Goal: Transaction & Acquisition: Book appointment/travel/reservation

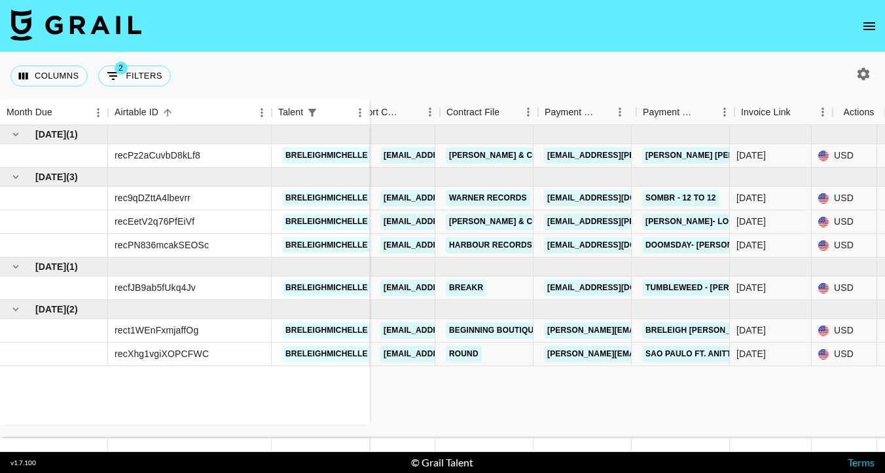
scroll to position [0, 1191]
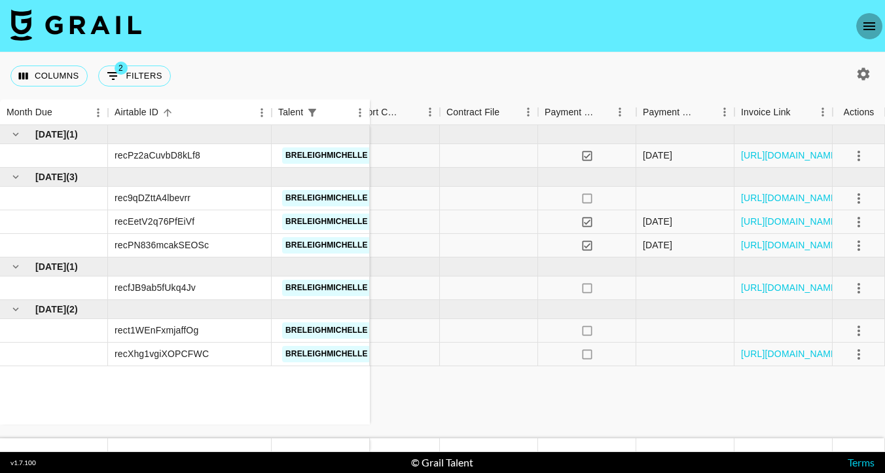
click at [869, 22] on icon "open drawer" at bounding box center [870, 26] width 12 height 8
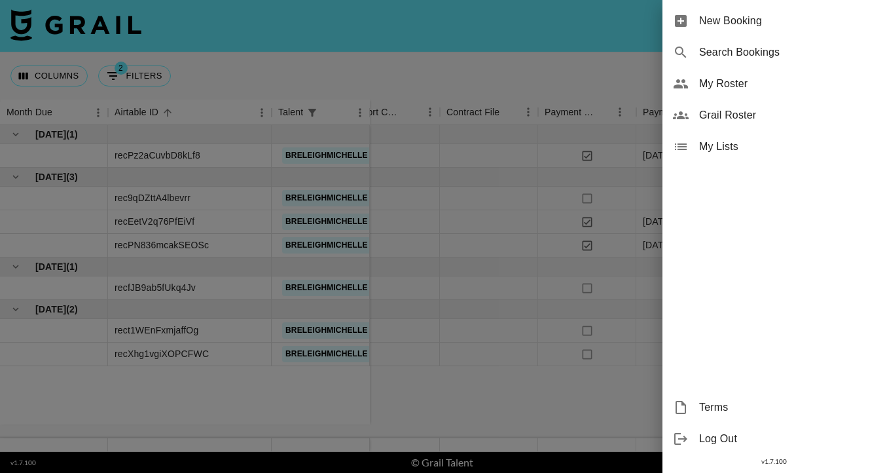
click at [416, 63] on div at bounding box center [442, 236] width 885 height 473
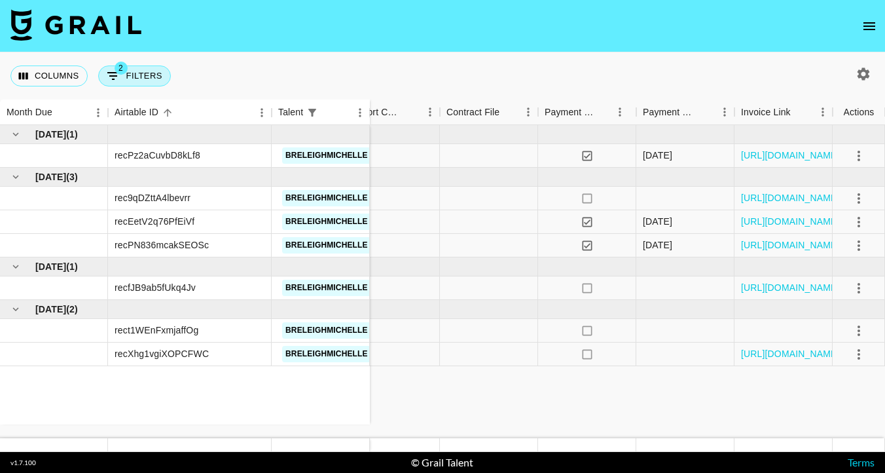
click at [118, 64] on span "2" at bounding box center [121, 68] width 13 height 13
select select "status"
select select "isNotAnyOf"
select select "talentName"
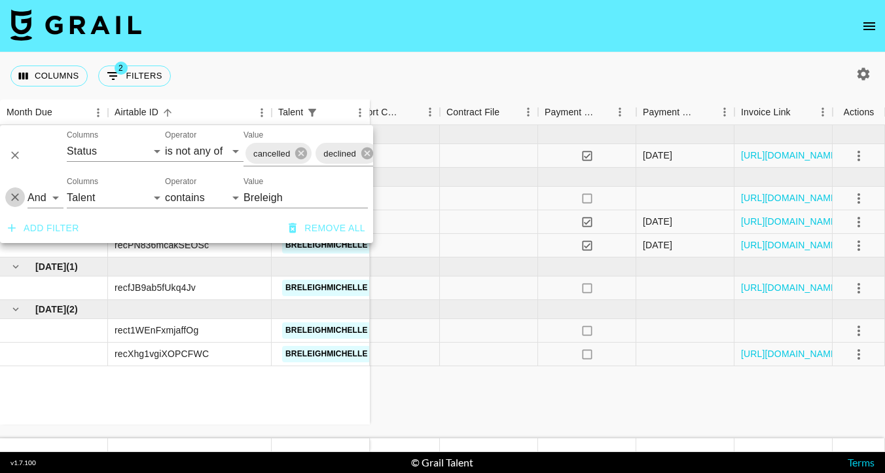
click at [16, 199] on icon "Delete" at bounding box center [15, 197] width 13 height 13
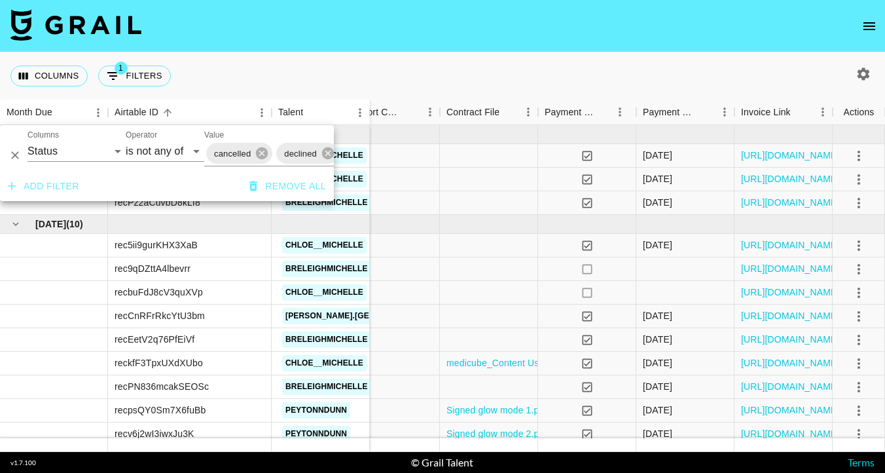
click at [449, 62] on div "Columns 1 Filters + Booking" at bounding box center [442, 75] width 885 height 47
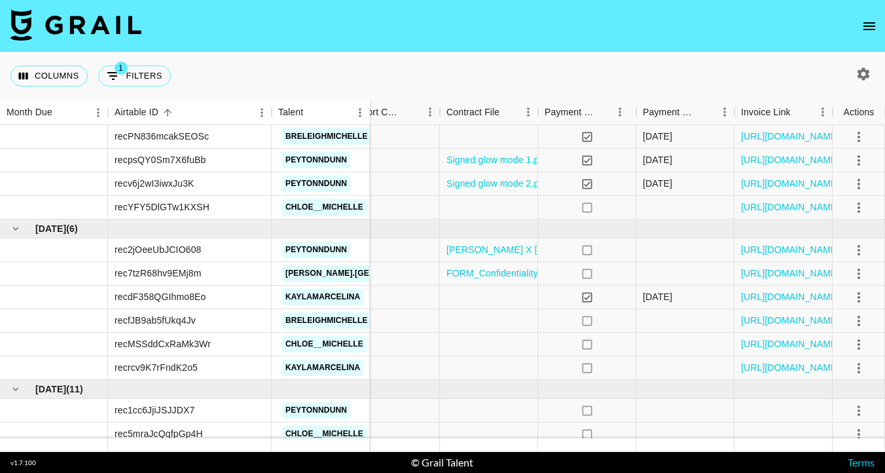
scroll to position [251, 1191]
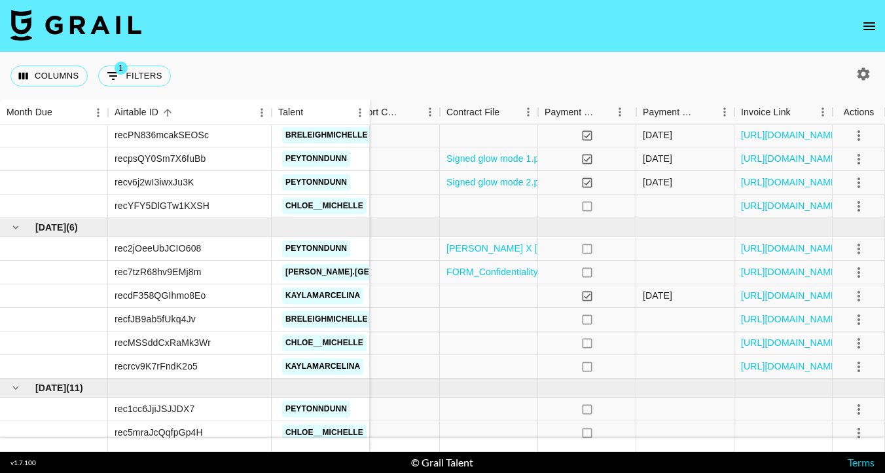
click at [863, 18] on icon "open drawer" at bounding box center [870, 26] width 16 height 16
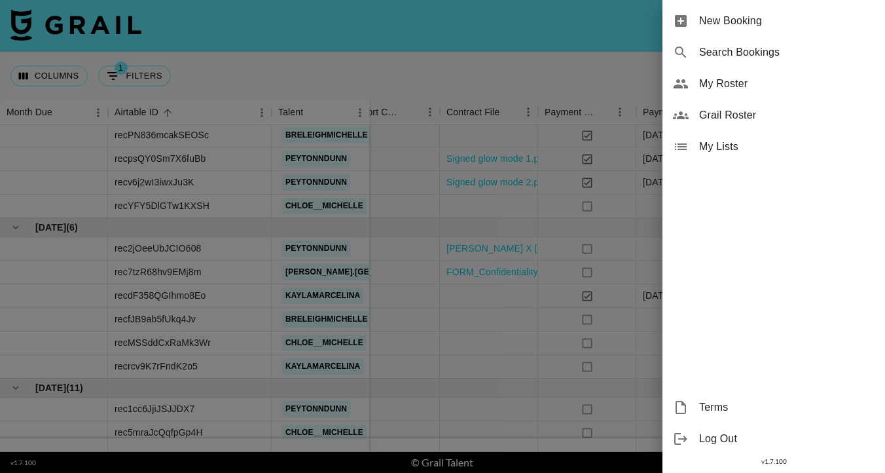
click at [745, 84] on span "My Roster" at bounding box center [787, 84] width 176 height 16
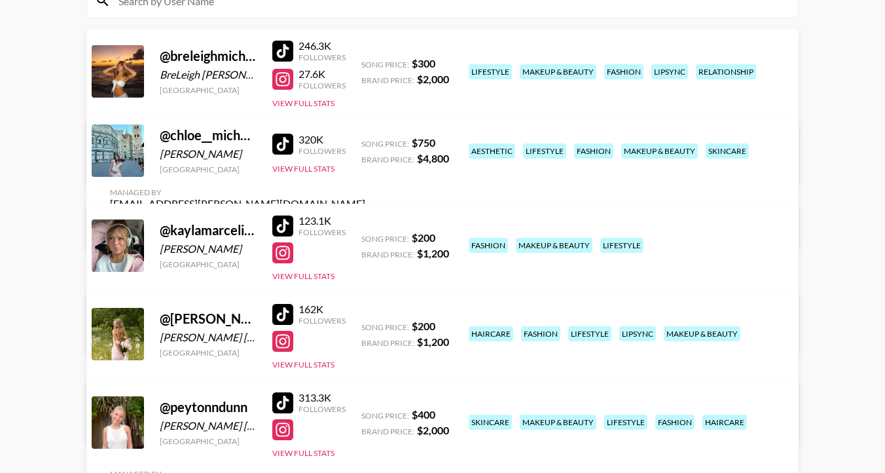
scroll to position [170, 0]
click at [365, 153] on link "View/Edit Details" at bounding box center [237, 159] width 255 height 13
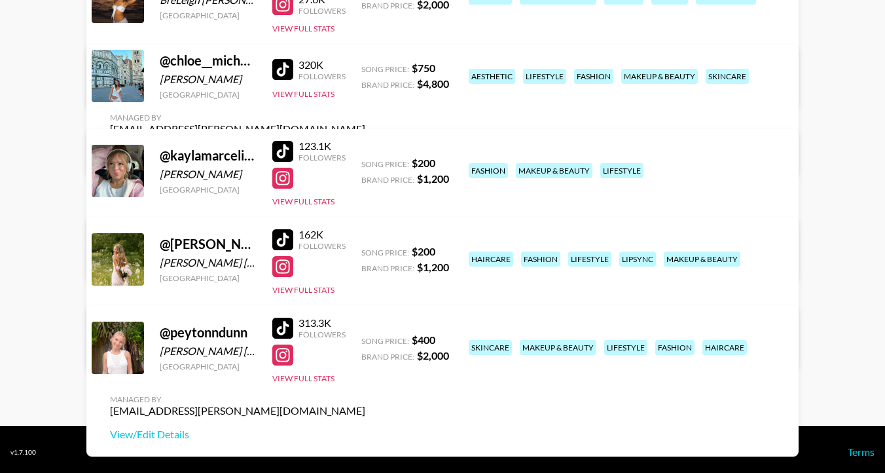
scroll to position [250, 0]
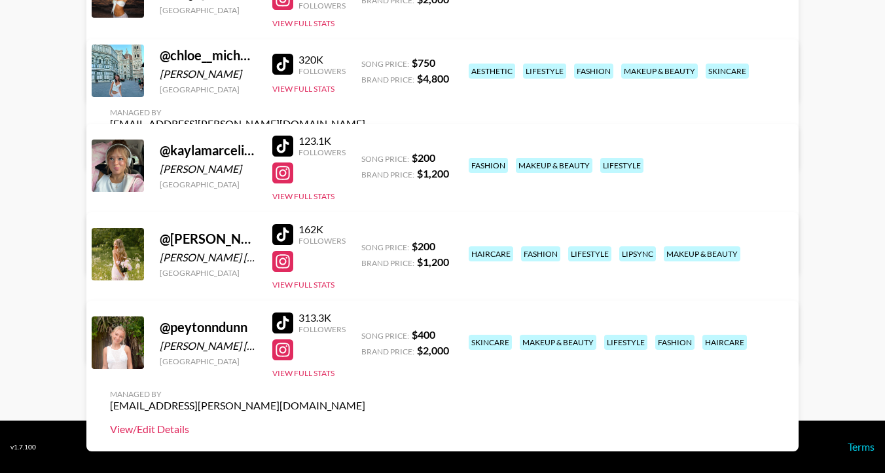
click at [365, 422] on link "View/Edit Details" at bounding box center [237, 428] width 255 height 13
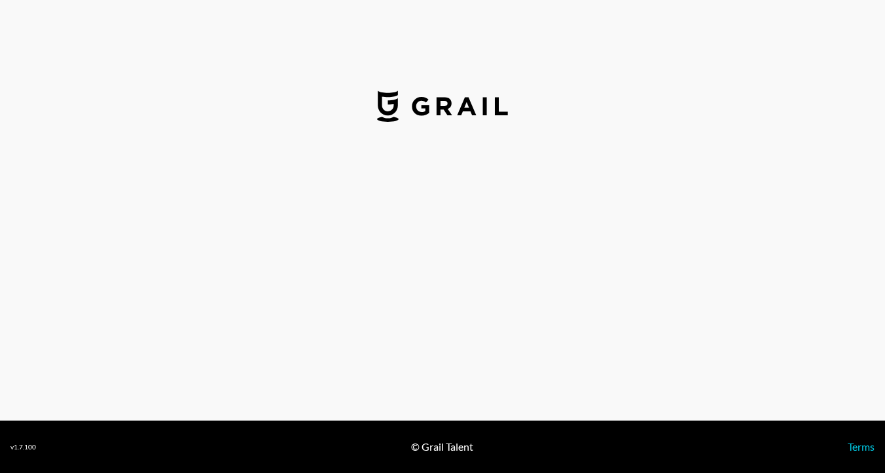
select select "USD"
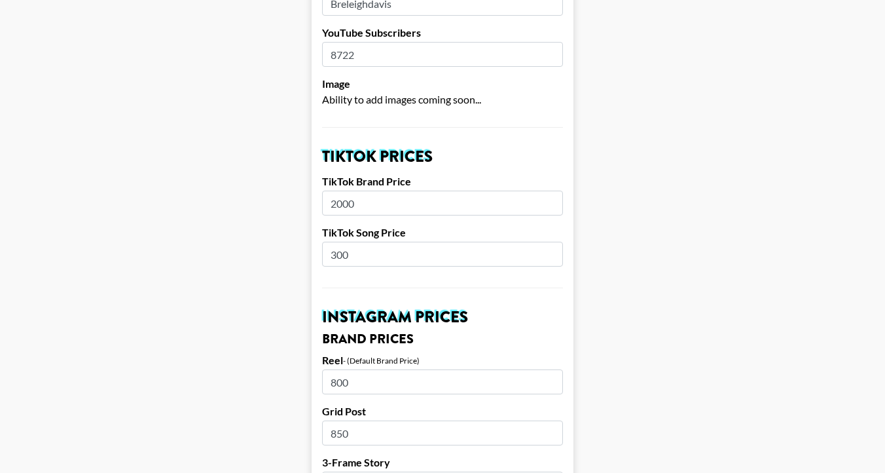
scroll to position [367, 0]
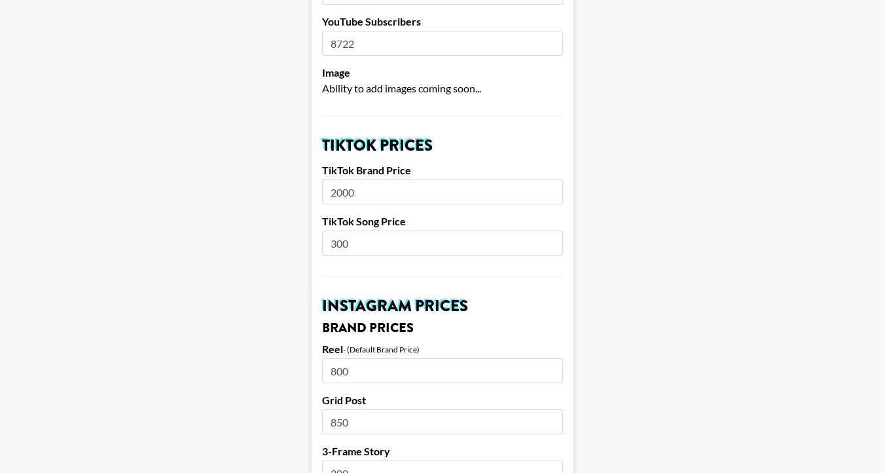
click at [367, 179] on input "2000" at bounding box center [442, 191] width 241 height 25
type input "2500"
click at [379, 231] on input "300" at bounding box center [442, 243] width 241 height 25
type input "3"
type input "450"
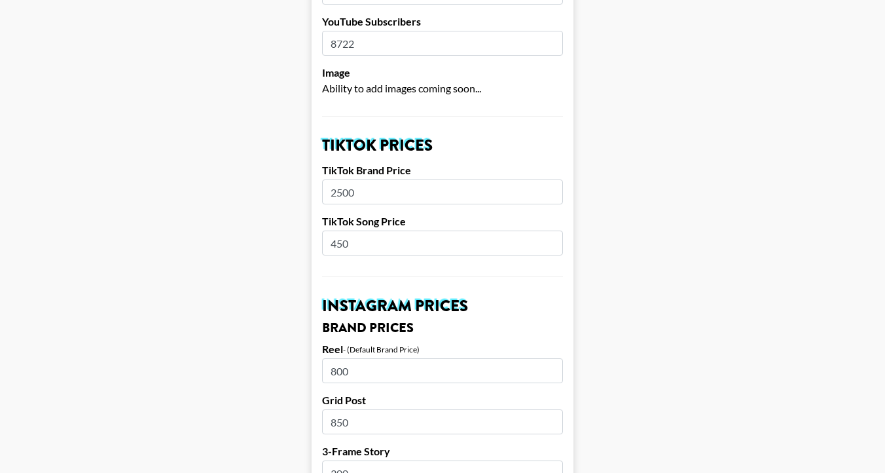
click at [519, 322] on h3 "Brand Prices" at bounding box center [442, 328] width 241 height 13
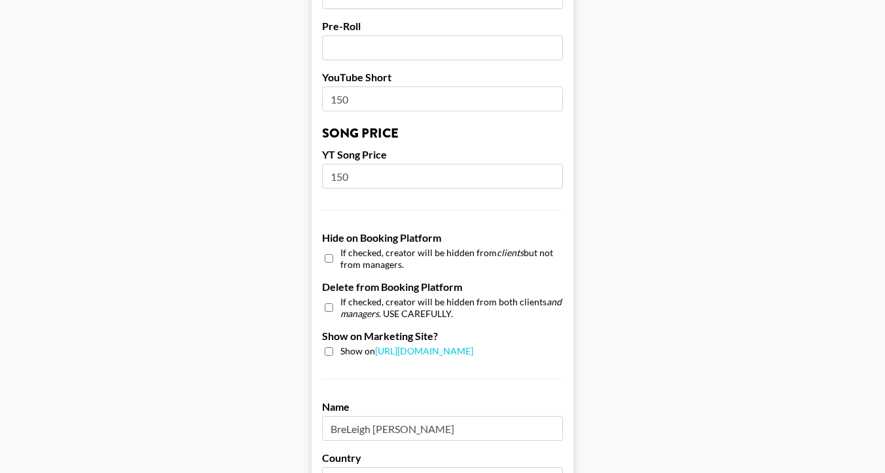
scroll to position [1304, 0]
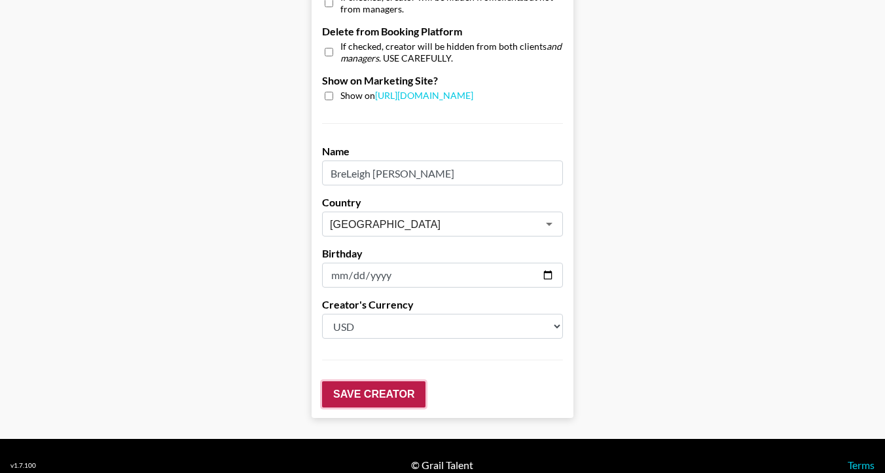
click at [388, 381] on input "Save Creator" at bounding box center [373, 394] width 103 height 26
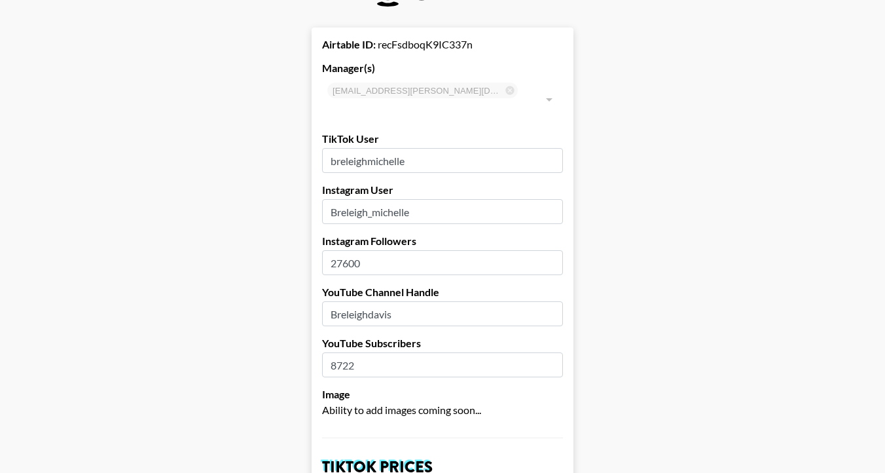
scroll to position [0, 0]
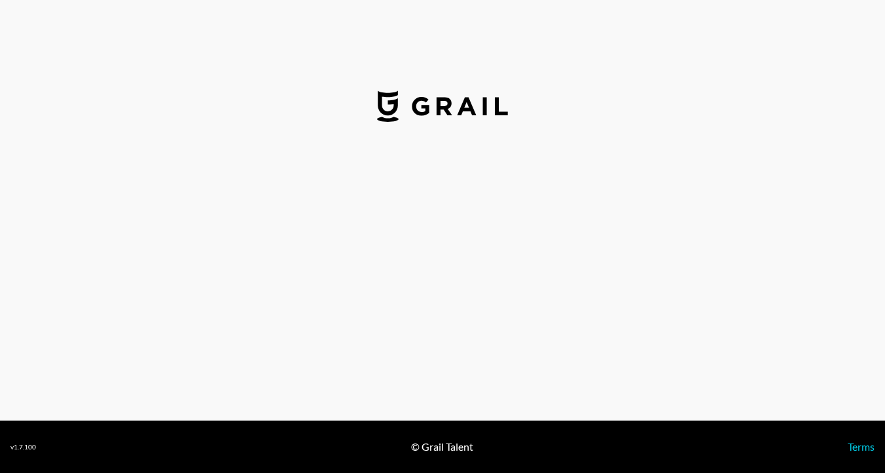
select select "USD"
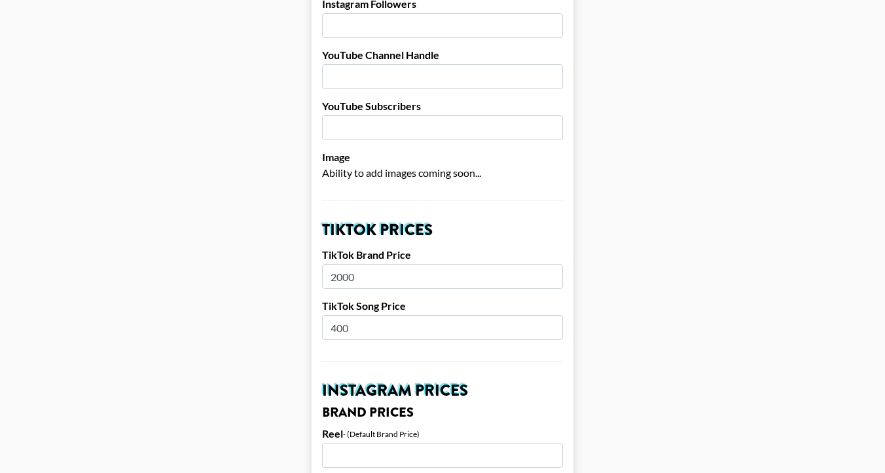
scroll to position [278, 0]
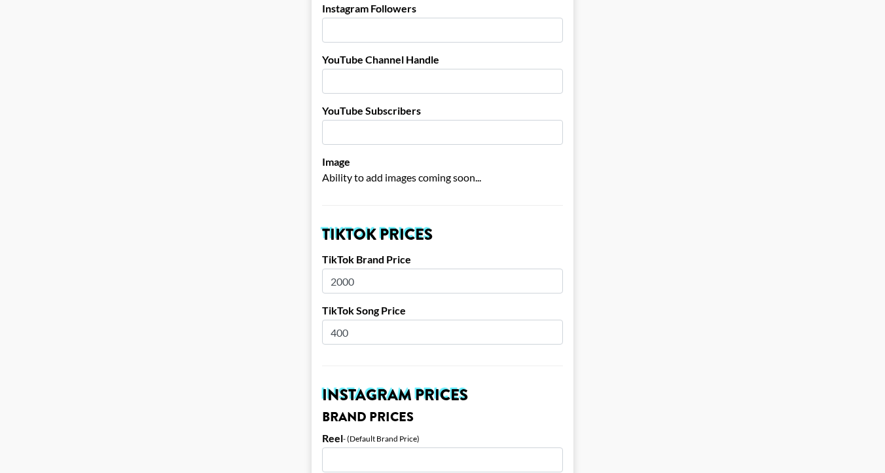
click at [381, 272] on input "2000" at bounding box center [442, 280] width 241 height 25
type input "2"
type input "3"
type input "2500"
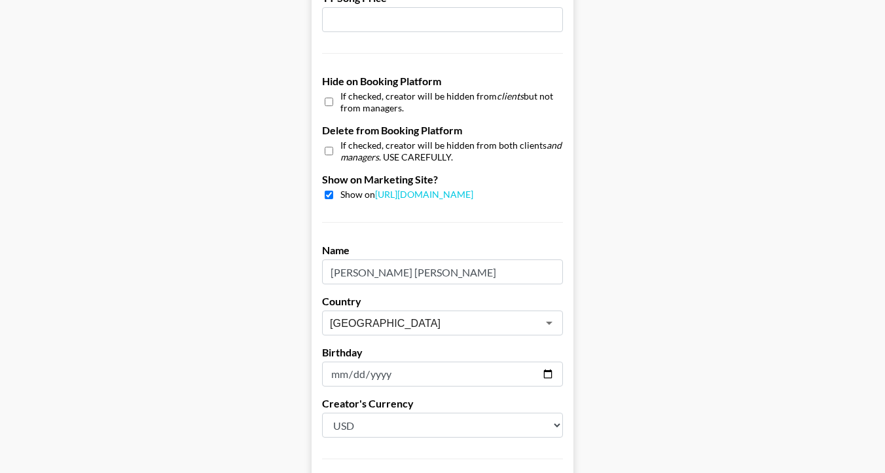
scroll to position [1304, 0]
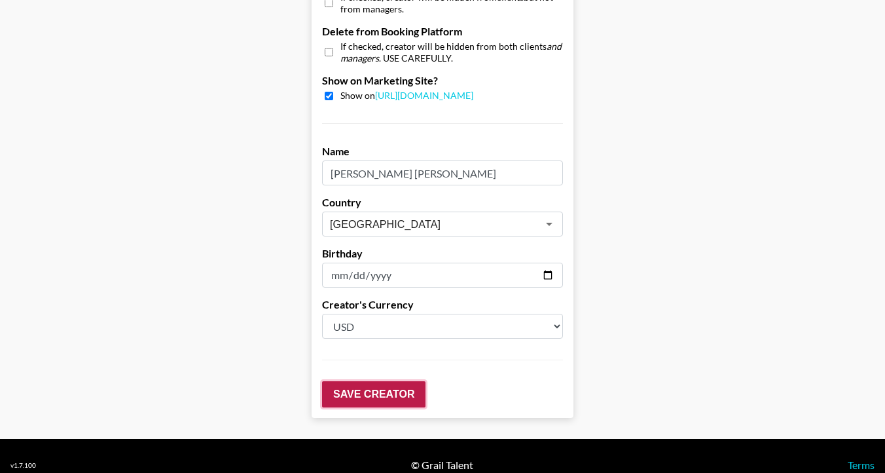
click at [384, 381] on input "Save Creator" at bounding box center [373, 394] width 103 height 26
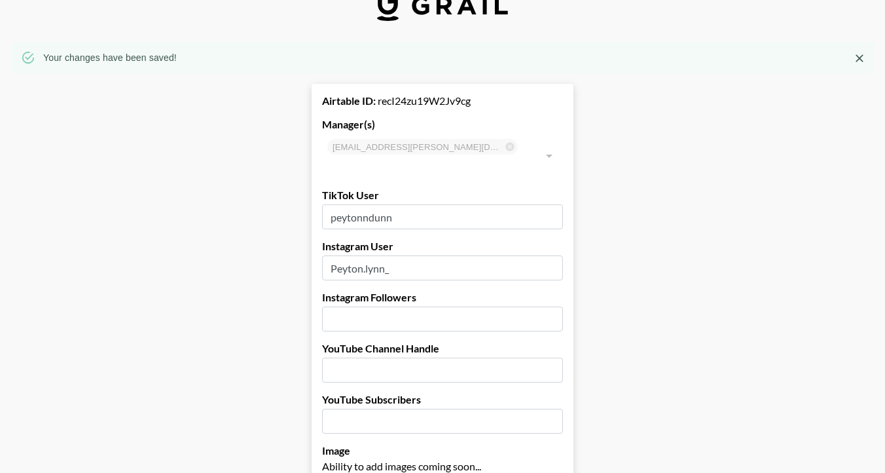
scroll to position [0, 0]
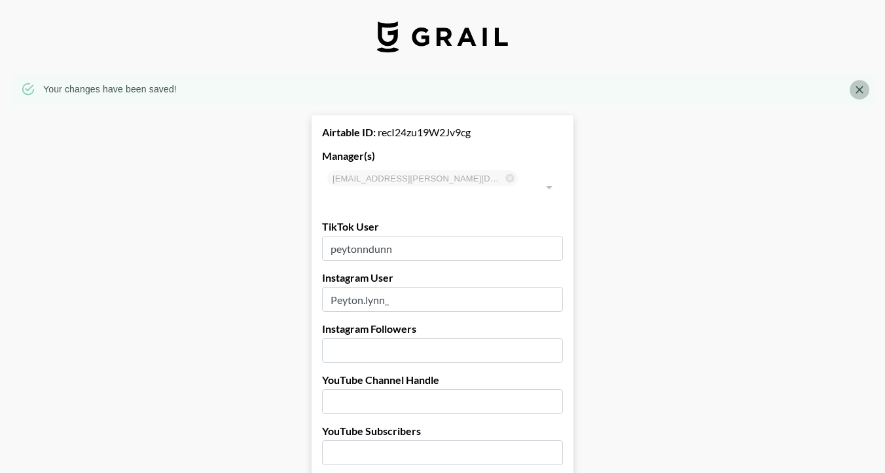
click at [861, 84] on icon "Close" at bounding box center [859, 89] width 13 height 13
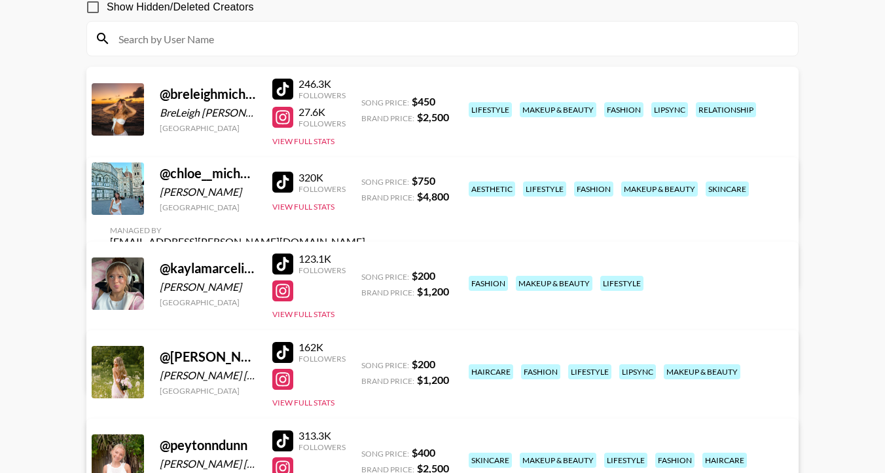
scroll to position [127, 0]
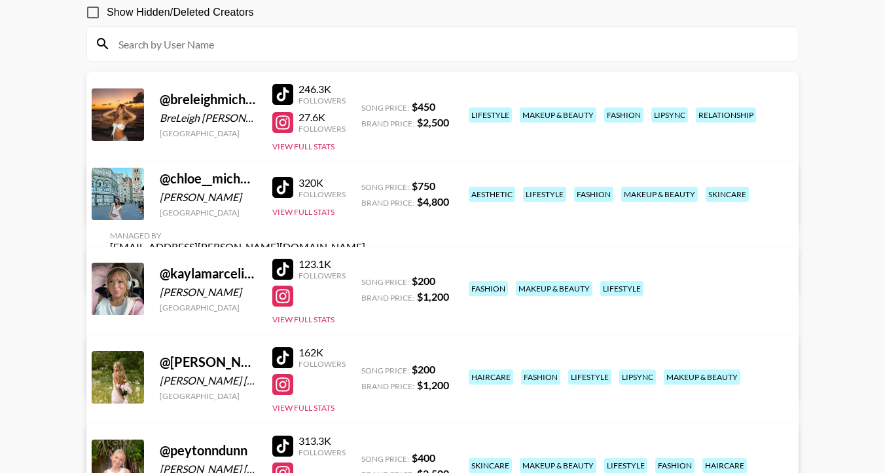
click at [365, 264] on link "View/Edit Details" at bounding box center [237, 270] width 255 height 13
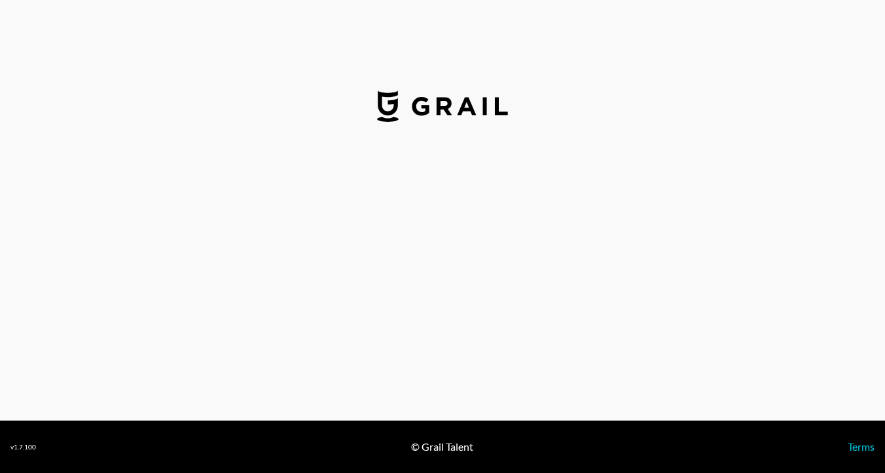
select select "USD"
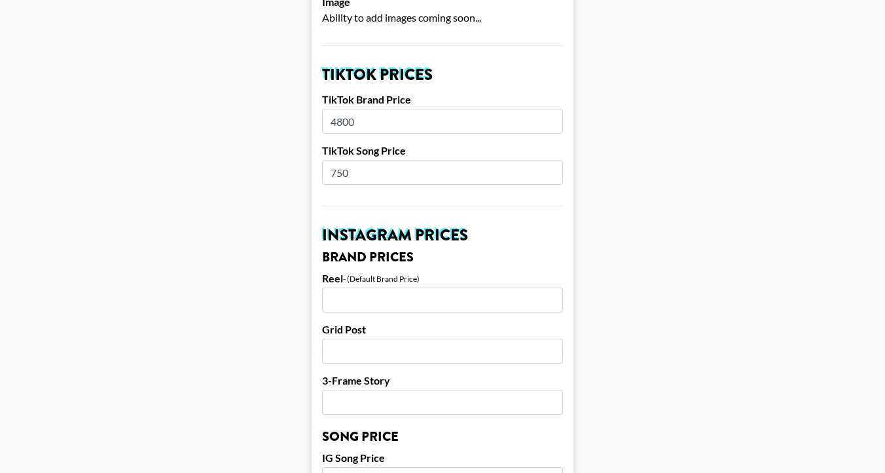
scroll to position [434, 0]
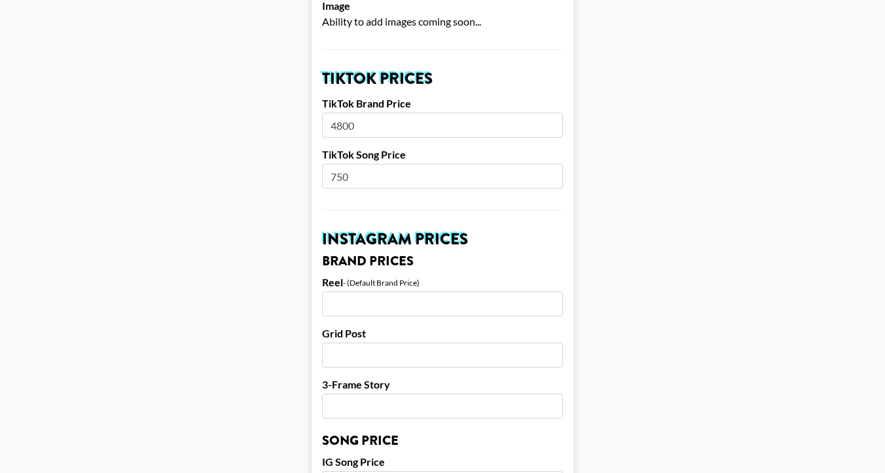
drag, startPoint x: 374, startPoint y: 108, endPoint x: 305, endPoint y: 108, distance: 68.8
click at [305, 108] on main "Airtable ID: recEjEVp1BxGGwKEu Manager(s) [PERSON_NAME][EMAIL_ADDRESS][DOMAIN_N…" at bounding box center [442, 463] width 864 height 1648
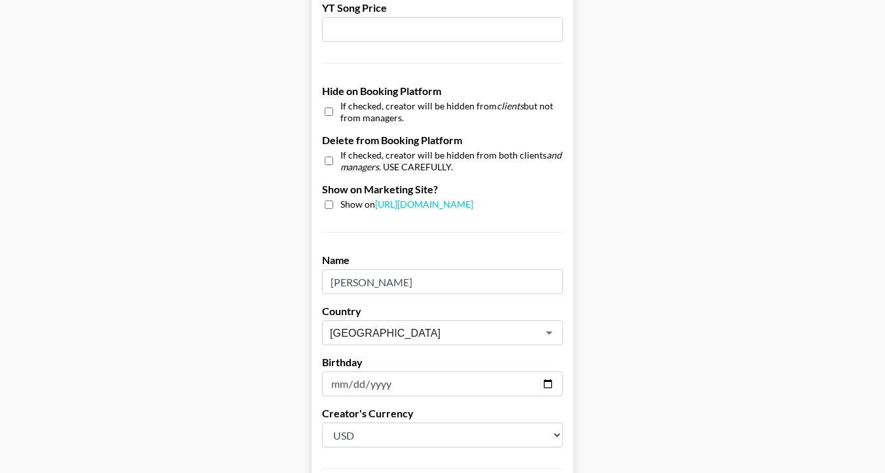
scroll to position [1304, 0]
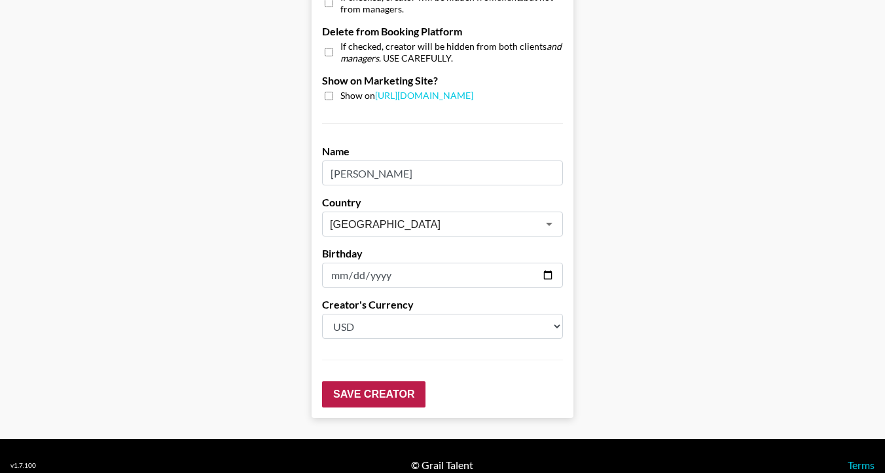
type input "5000"
click at [367, 381] on input "Save Creator" at bounding box center [373, 394] width 103 height 26
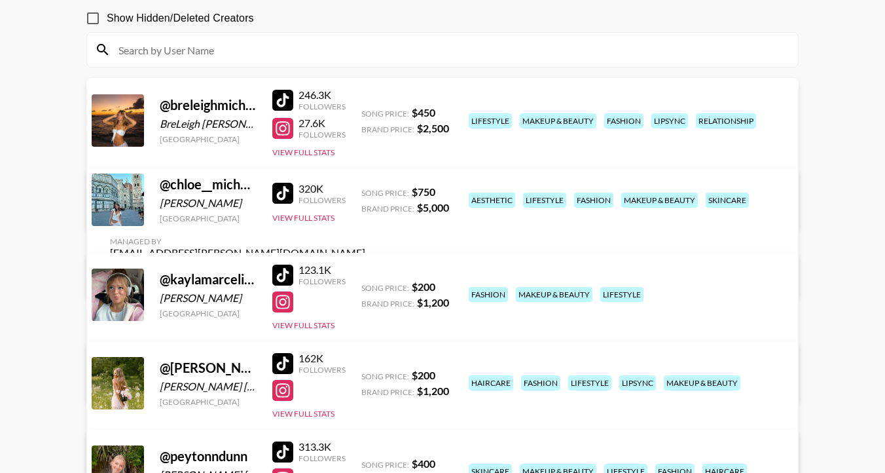
scroll to position [122, 0]
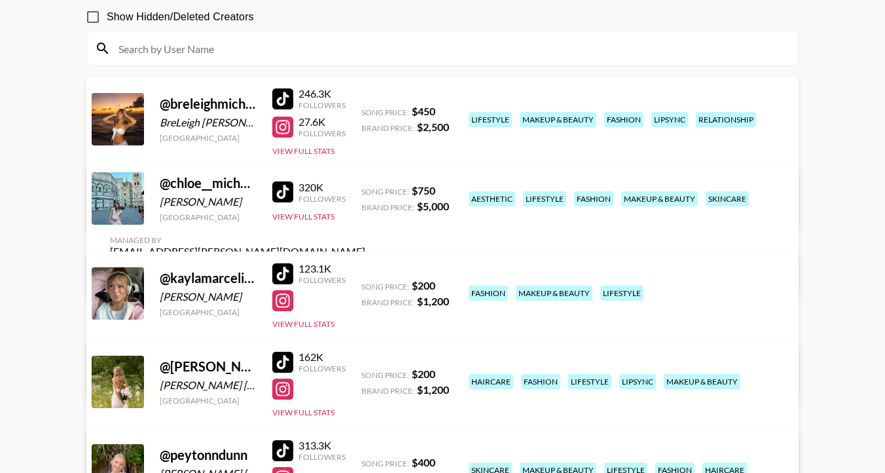
click at [365, 268] on link "View/Edit Details" at bounding box center [237, 274] width 255 height 13
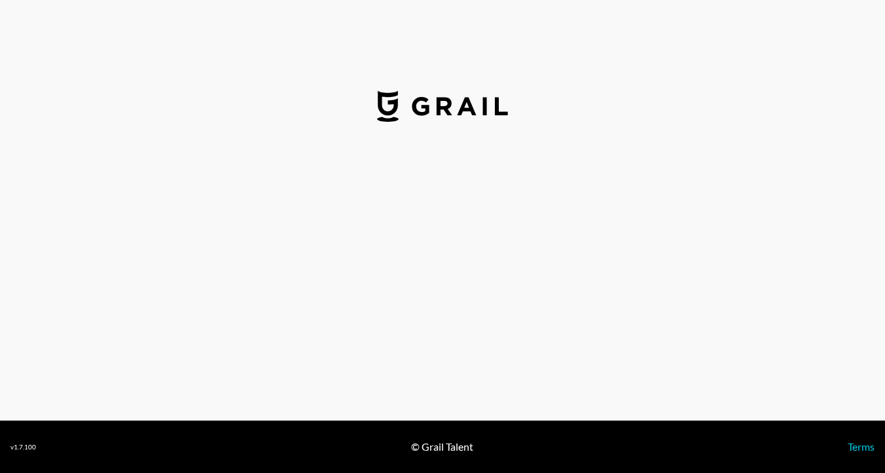
select select "USD"
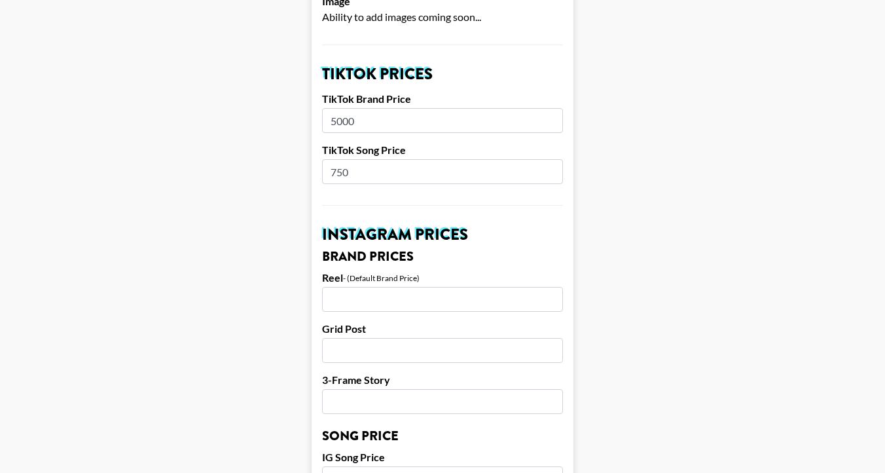
scroll to position [453, 0]
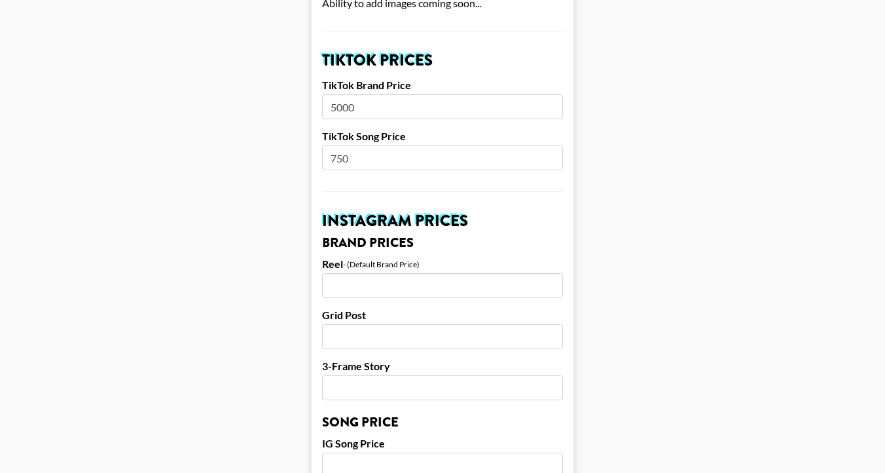
drag, startPoint x: 383, startPoint y: 143, endPoint x: 315, endPoint y: 142, distance: 68.1
click at [315, 142] on form "Airtable ID: recEjEVp1BxGGwKEu Manager(s) lynken.morton@grail-talent.com ​ TikT…" at bounding box center [443, 445] width 262 height 1648
type input "850"
click at [438, 171] on form "Airtable ID: recEjEVp1BxGGwKEu Manager(s) lynken.morton@grail-talent.com ​ TikT…" at bounding box center [443, 445] width 262 height 1648
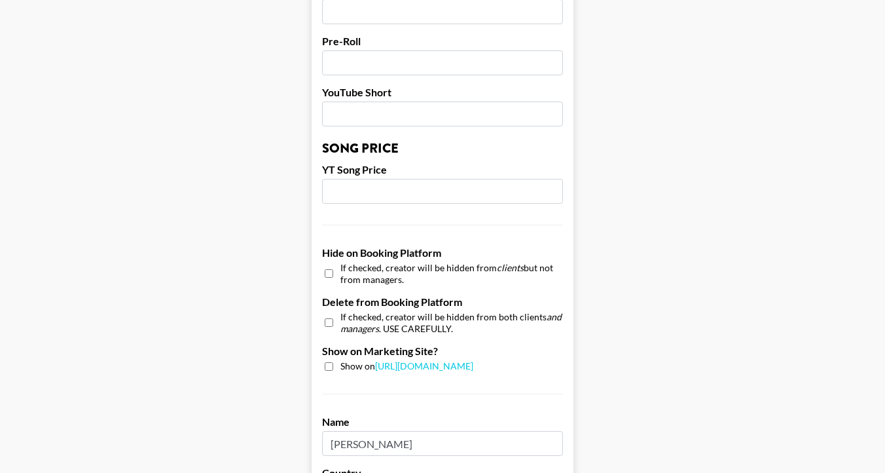
scroll to position [1304, 0]
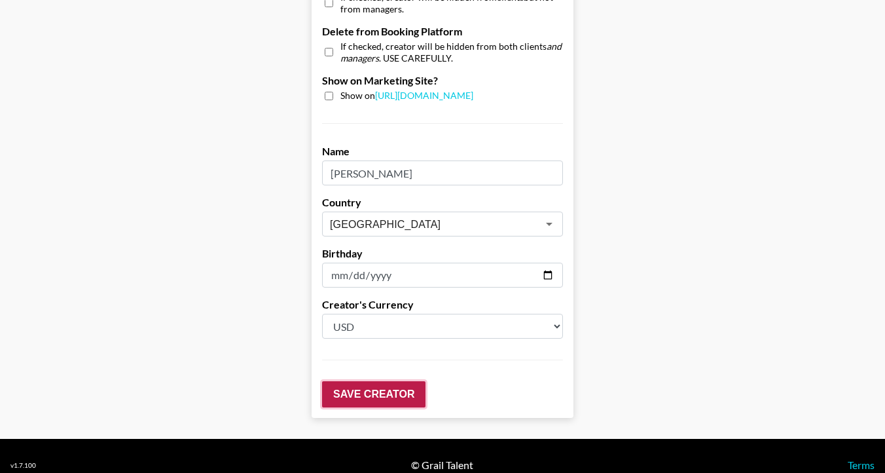
click at [386, 381] on input "Save Creator" at bounding box center [373, 394] width 103 height 26
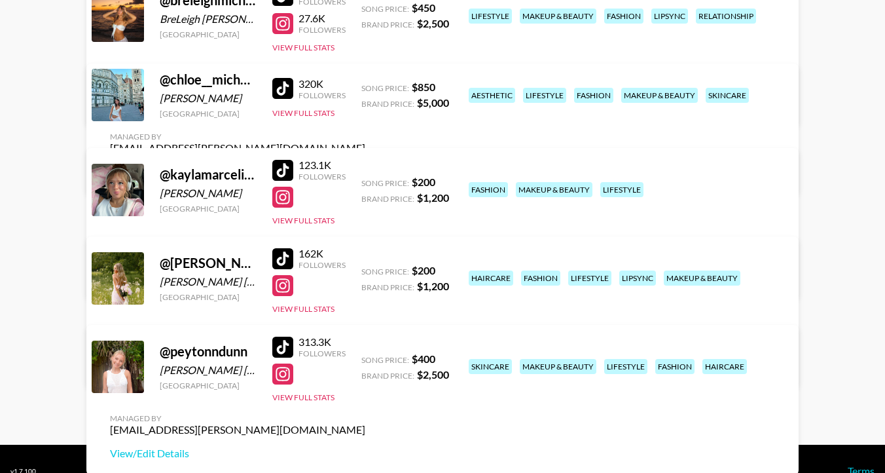
scroll to position [229, 0]
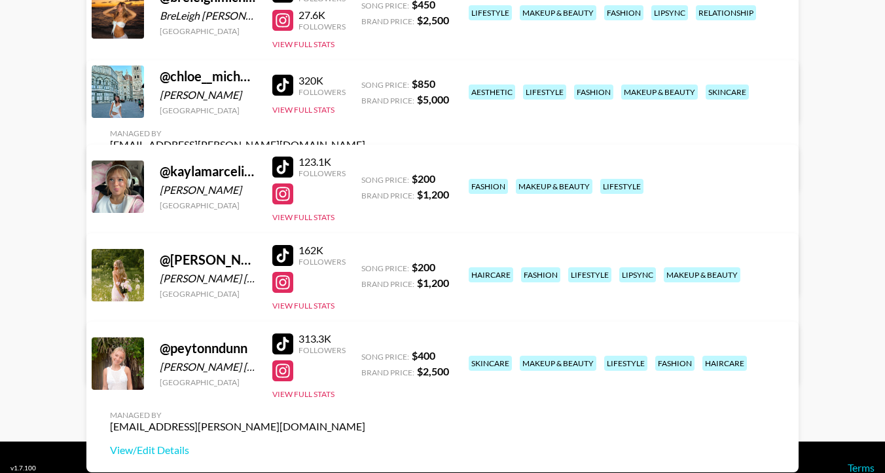
click at [365, 355] on link "View/Edit Details" at bounding box center [237, 361] width 255 height 13
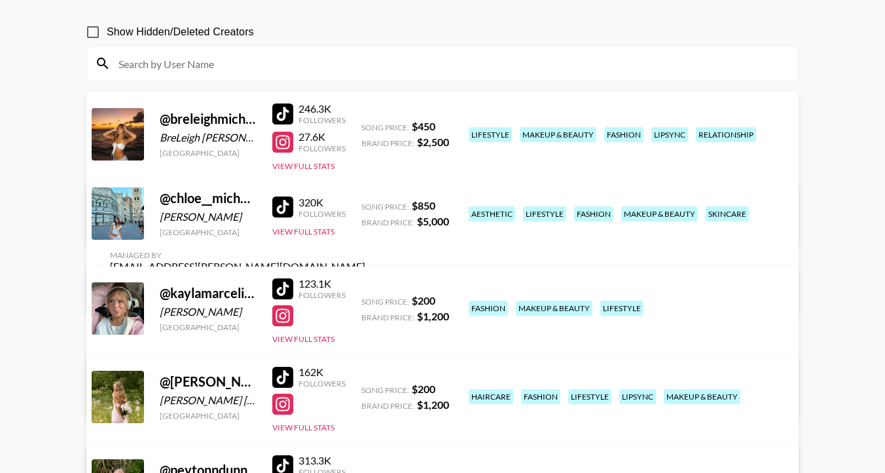
scroll to position [0, 0]
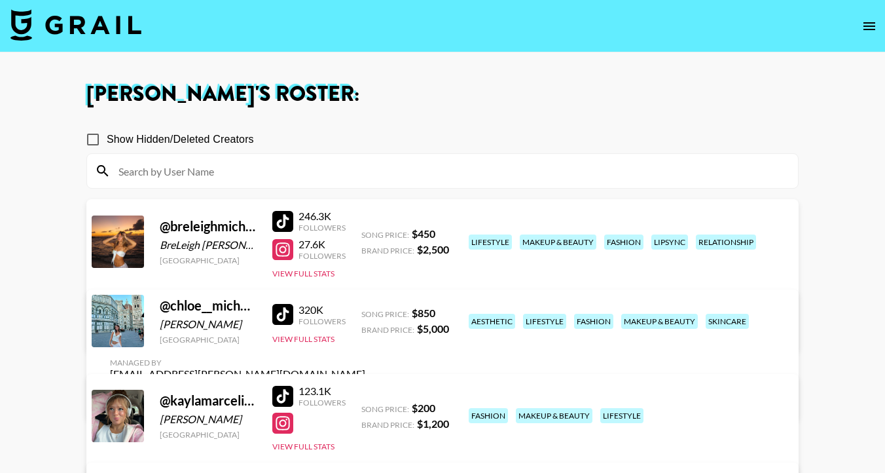
click at [86, 24] on img at bounding box center [75, 24] width 131 height 31
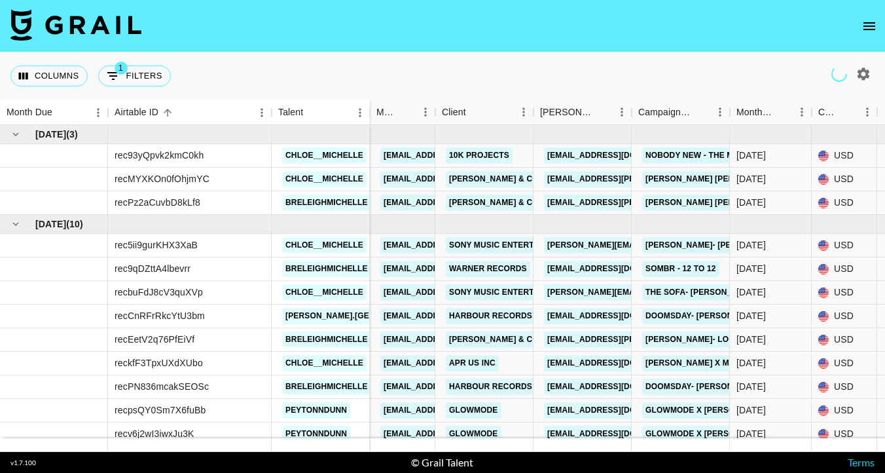
click at [868, 30] on icon "open drawer" at bounding box center [870, 26] width 16 height 16
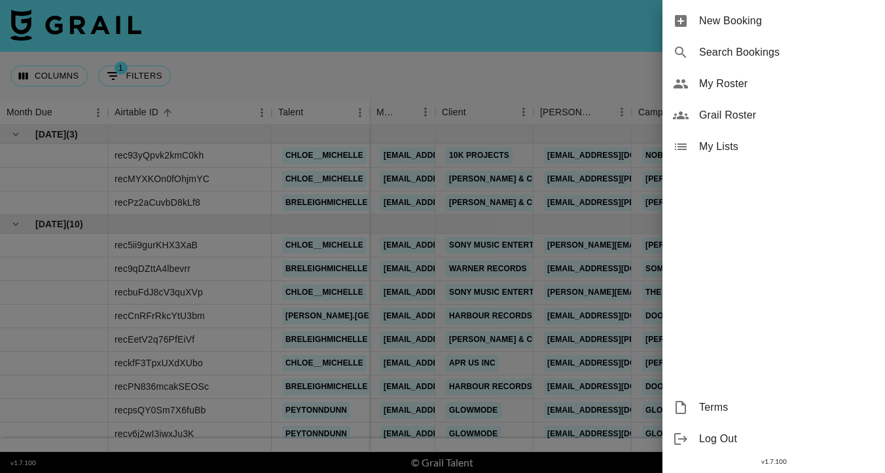
click at [725, 27] on span "New Booking" at bounding box center [787, 21] width 176 height 16
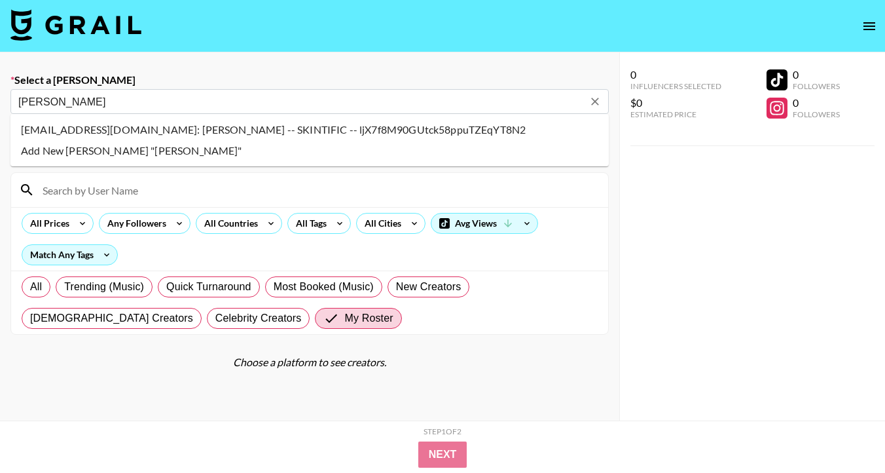
drag, startPoint x: 365, startPoint y: 130, endPoint x: 287, endPoint y: 128, distance: 77.3
click at [365, 130] on li "reichelkarnadi@skintific.com: Reichel Alexandra Karnadi -- SKINTIFIC -- ljX7f8M…" at bounding box center [309, 129] width 599 height 21
type input "reichelkarnadi@skintific.com: Reichel Alexandra Karnadi -- SKINTIFIC -- ljX7f8M…"
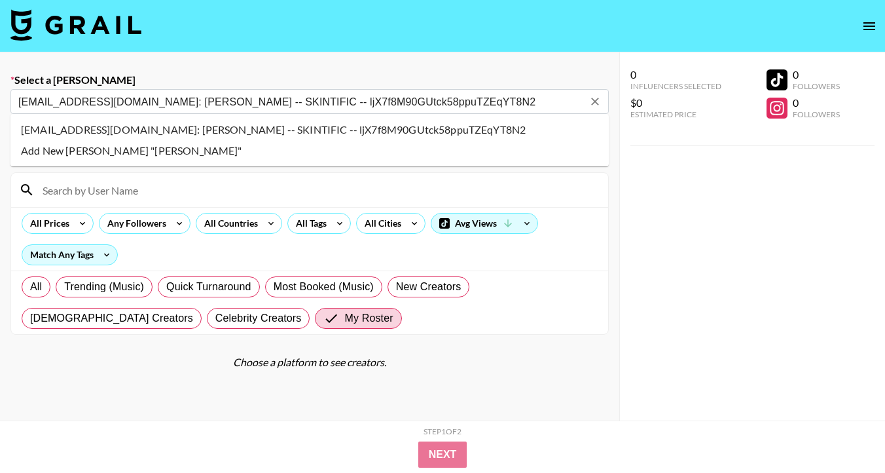
click at [287, 128] on div "Currency USD USD ​ Platform" at bounding box center [309, 145] width 599 height 43
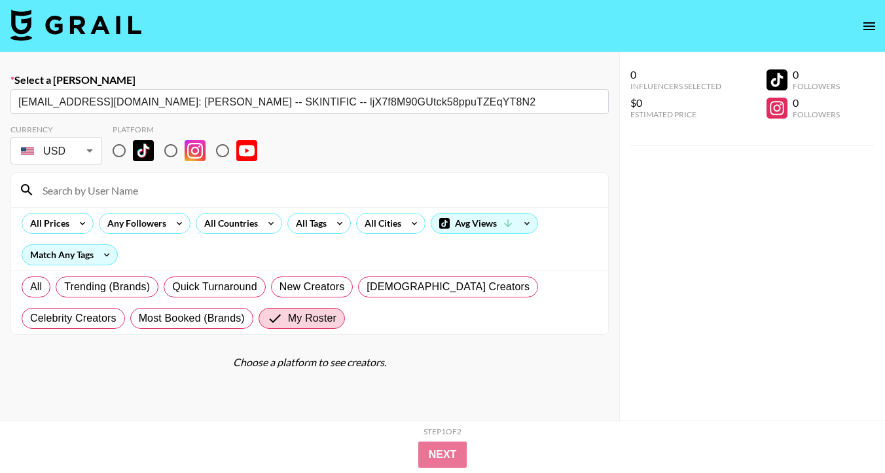
click at [115, 154] on input "radio" at bounding box center [119, 151] width 28 height 28
radio input "true"
click at [108, 191] on input at bounding box center [318, 189] width 566 height 21
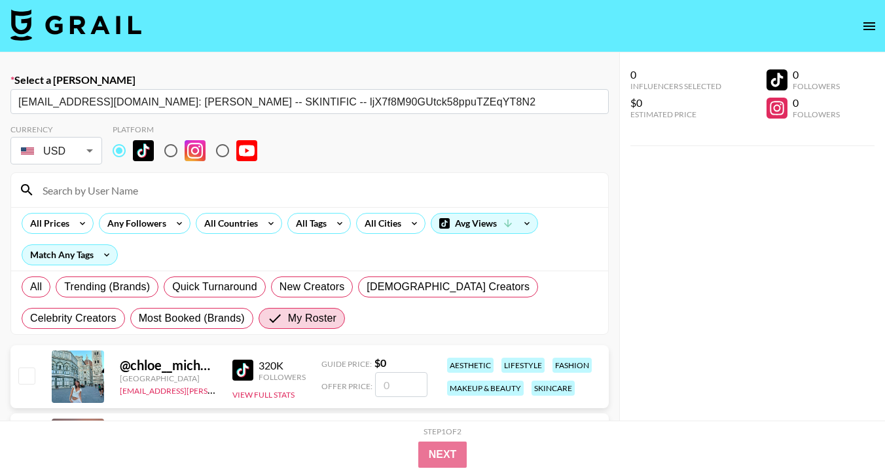
click at [30, 368] on input "checkbox" at bounding box center [26, 375] width 16 height 16
click at [28, 372] on input "checkbox" at bounding box center [26, 375] width 16 height 16
click at [26, 377] on input "checkbox" at bounding box center [26, 375] width 16 height 16
click at [28, 373] on input "checkbox" at bounding box center [26, 375] width 16 height 16
checkbox input "false"
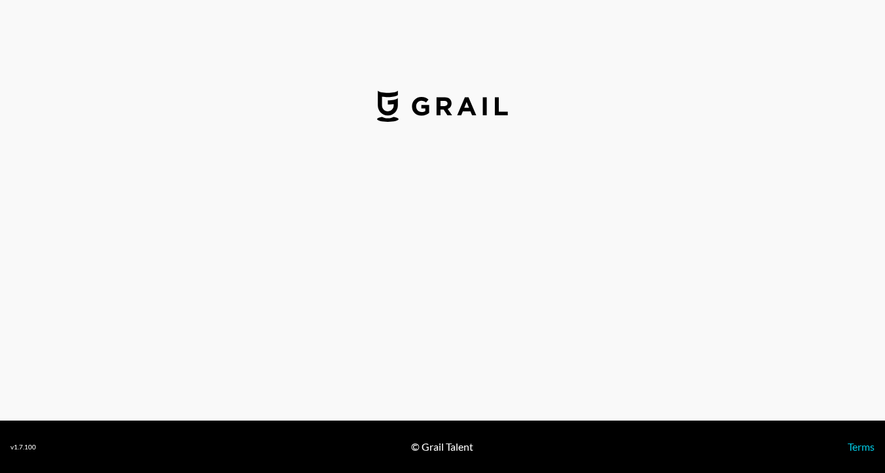
select select "USD"
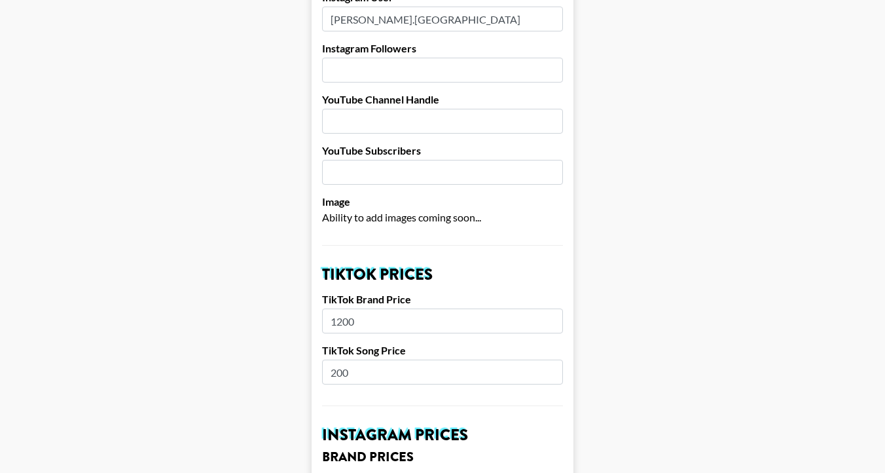
scroll to position [299, 0]
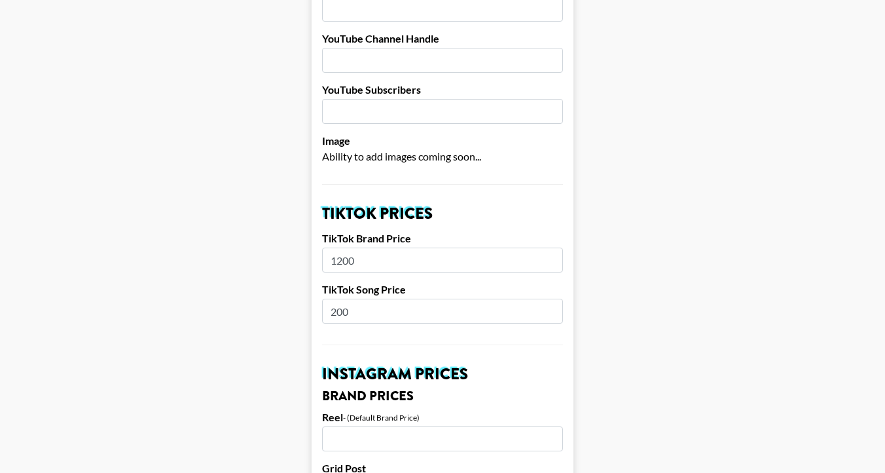
click at [372, 248] on input "1200" at bounding box center [442, 260] width 241 height 25
type input "1500"
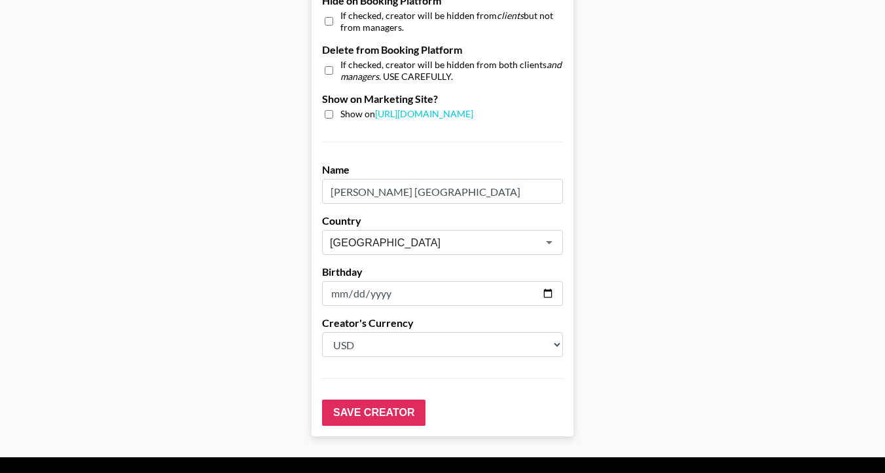
scroll to position [1304, 0]
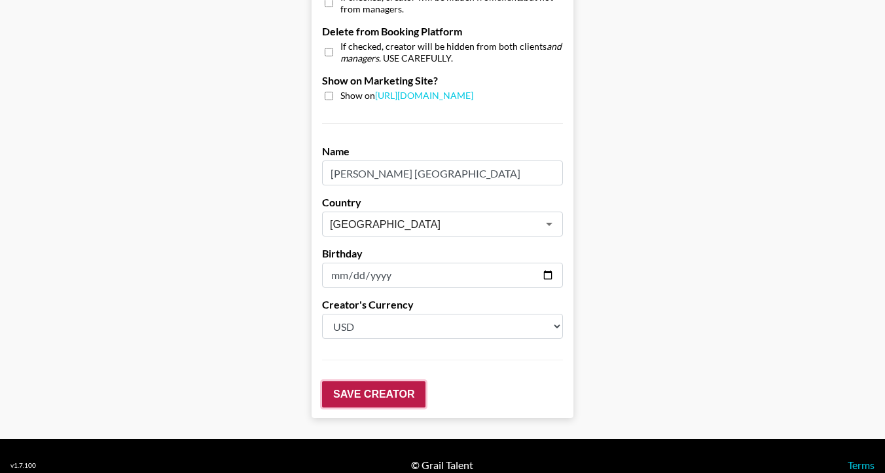
click at [386, 381] on input "Save Creator" at bounding box center [373, 394] width 103 height 26
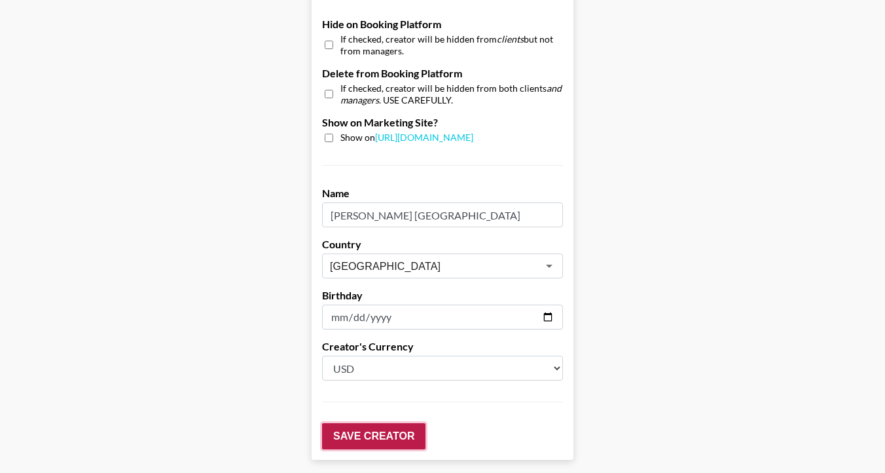
scroll to position [1346, 0]
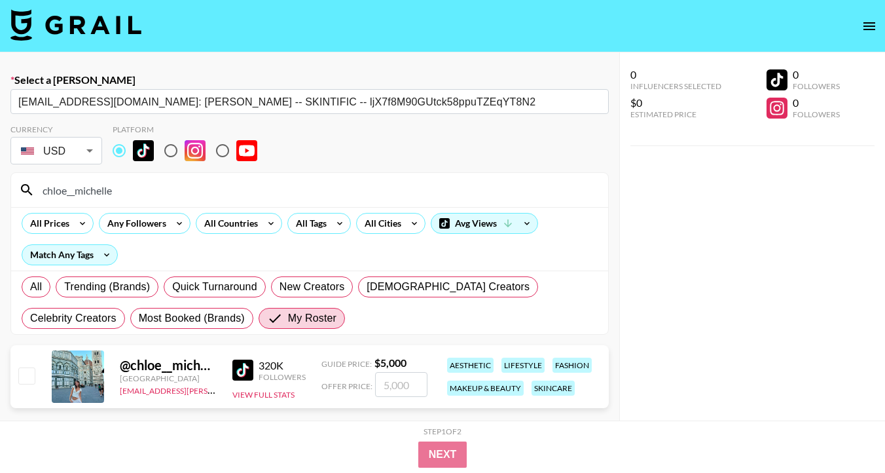
click at [28, 377] on input "checkbox" at bounding box center [26, 375] width 16 height 16
checkbox input "true"
type input "5000"
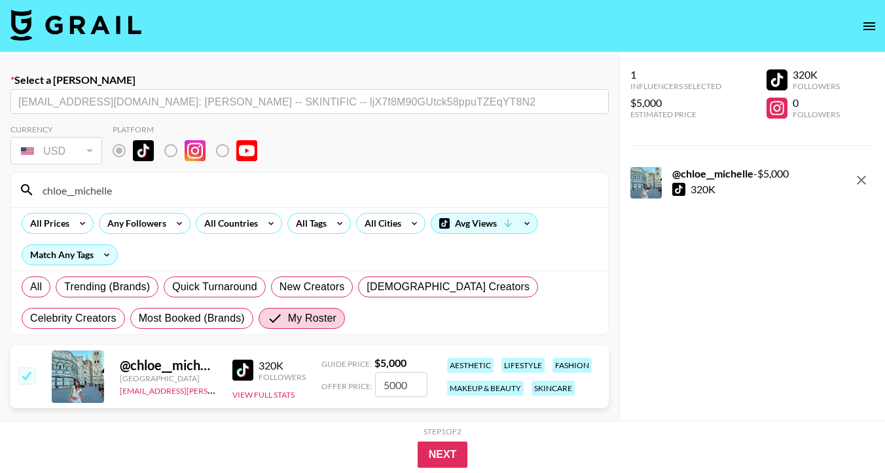
click at [415, 399] on div "@ chloe__michelle Canada lynken.morton@grail-talent.com 320K Followers View Ful…" at bounding box center [309, 376] width 599 height 63
drag, startPoint x: 407, startPoint y: 380, endPoint x: 362, endPoint y: 379, distance: 44.5
click at [362, 380] on div "Offer Price: 5000" at bounding box center [375, 384] width 106 height 25
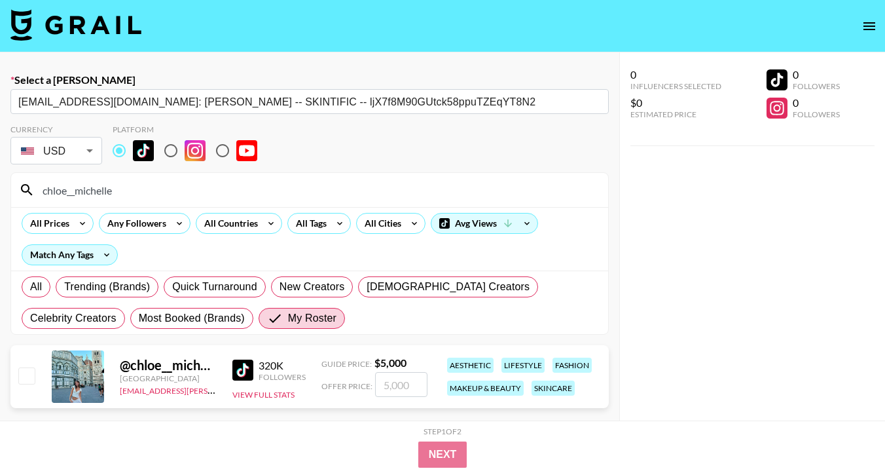
checkbox input "true"
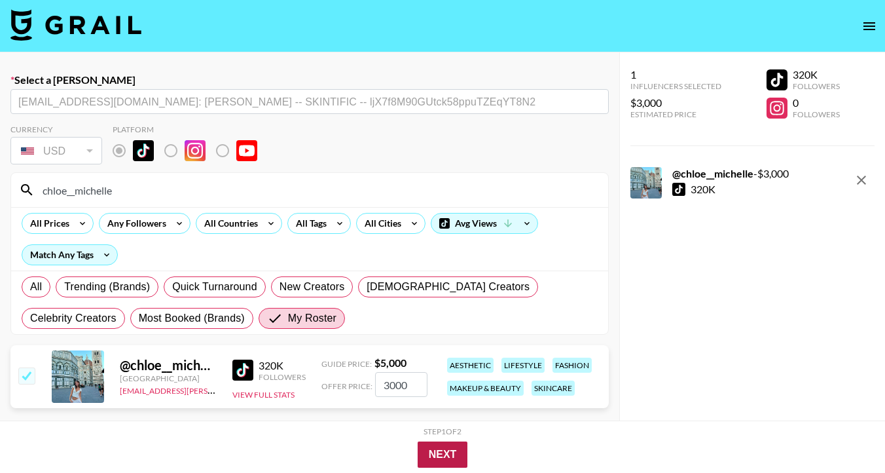
type input "3000"
click at [444, 453] on button "Next" at bounding box center [443, 454] width 50 height 26
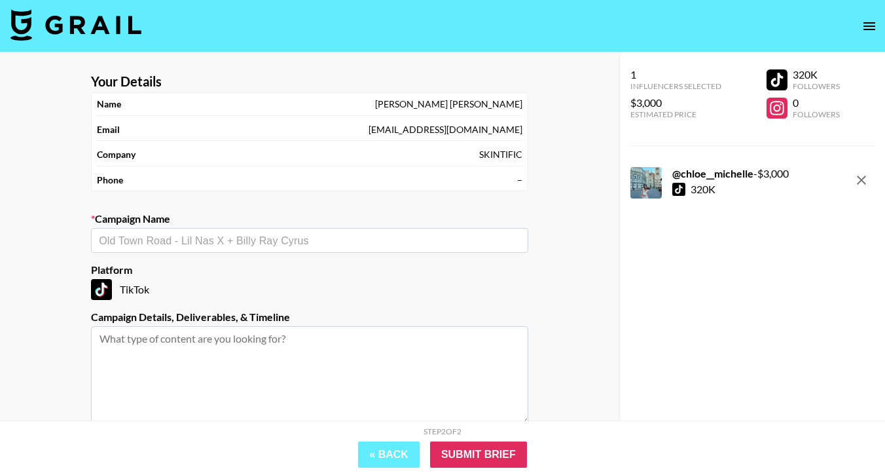
click at [232, 236] on input "text" at bounding box center [310, 240] width 422 height 15
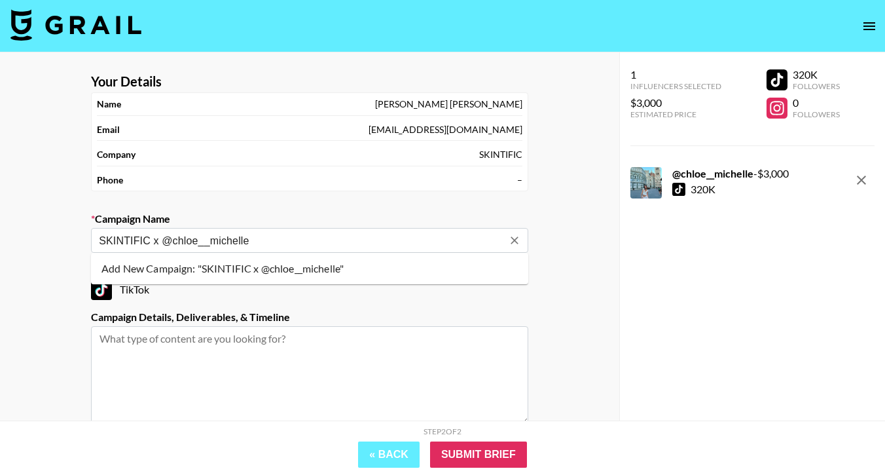
click at [187, 264] on li "Add New Campaign: "SKINTIFIC x @chloe__michelle"" at bounding box center [309, 268] width 437 height 21
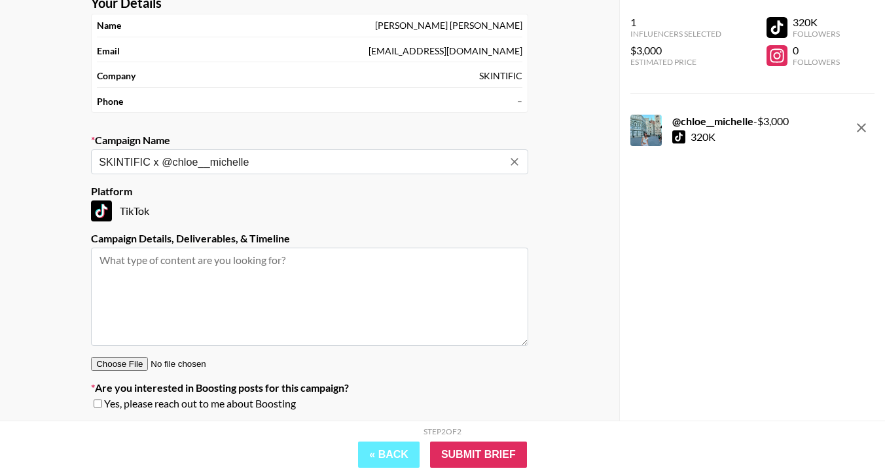
scroll to position [120, 0]
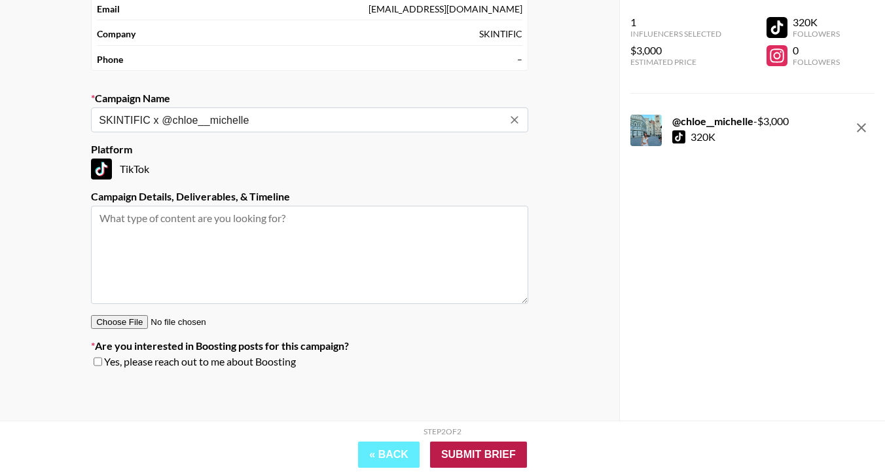
type input "SKINTIFIC x @chloe__michelle"
click at [455, 445] on input "Submit Brief" at bounding box center [478, 454] width 97 height 26
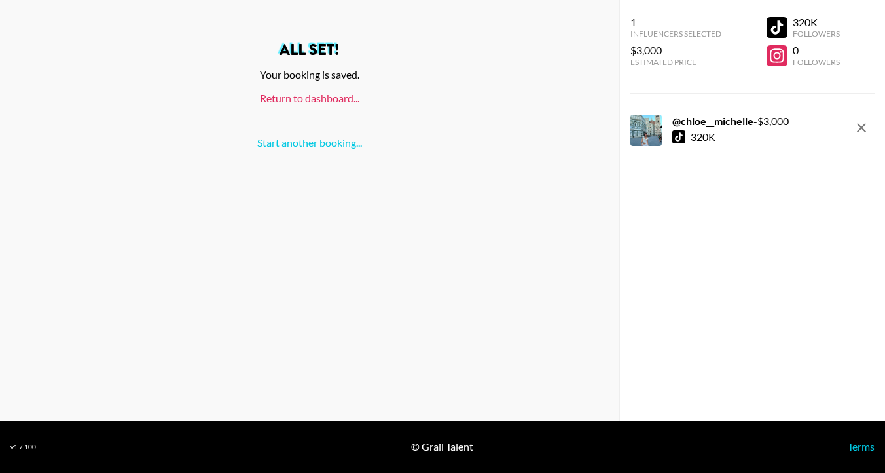
click at [330, 95] on link "Return to dashboard..." at bounding box center [310, 98] width 100 height 12
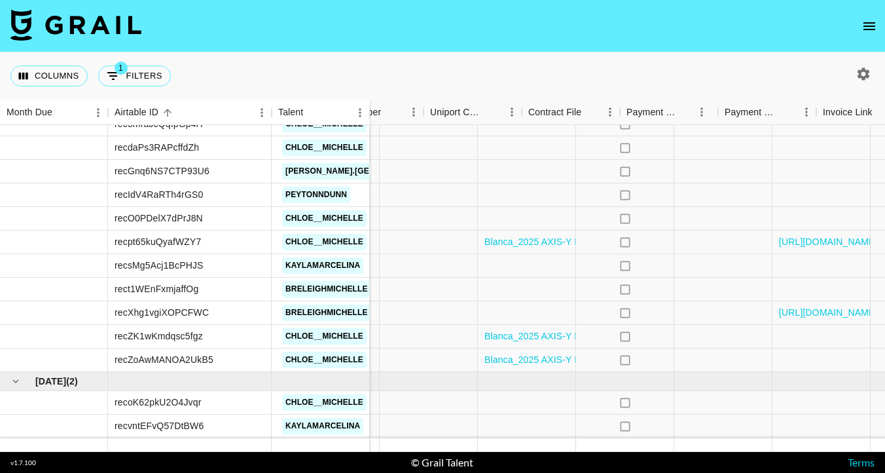
scroll to position [560, 1191]
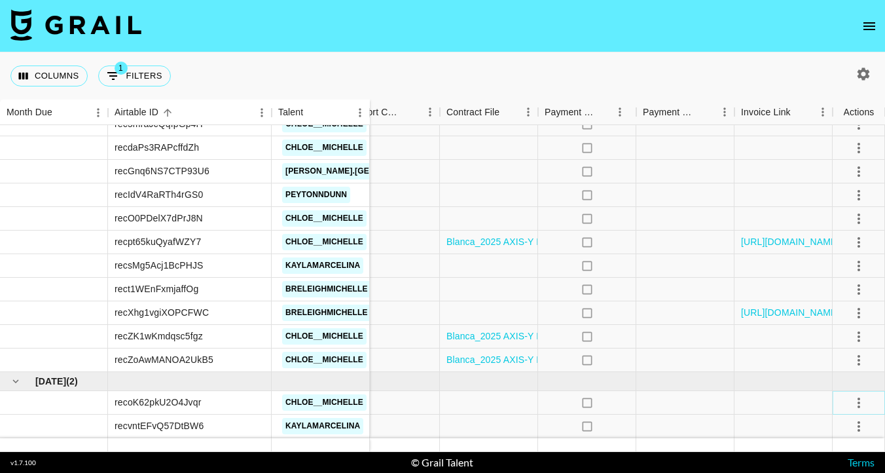
click at [860, 403] on icon "select merge strategy" at bounding box center [859, 403] width 16 height 16
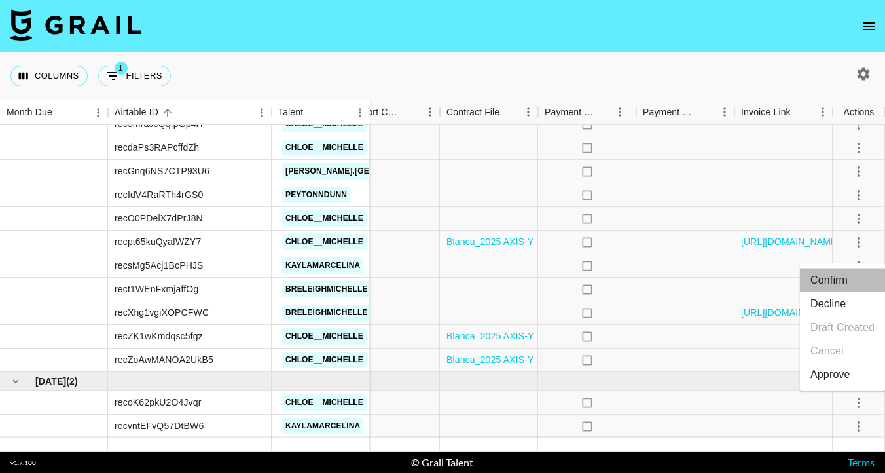
click at [844, 275] on li "Confirm" at bounding box center [842, 280] width 85 height 24
click at [508, 407] on div at bounding box center [489, 403] width 98 height 24
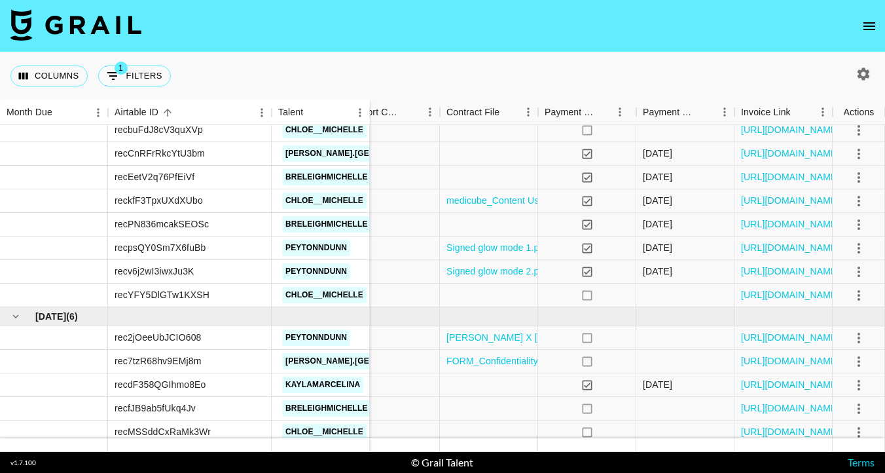
scroll to position [139, 1191]
